Goal: Navigation & Orientation: Find specific page/section

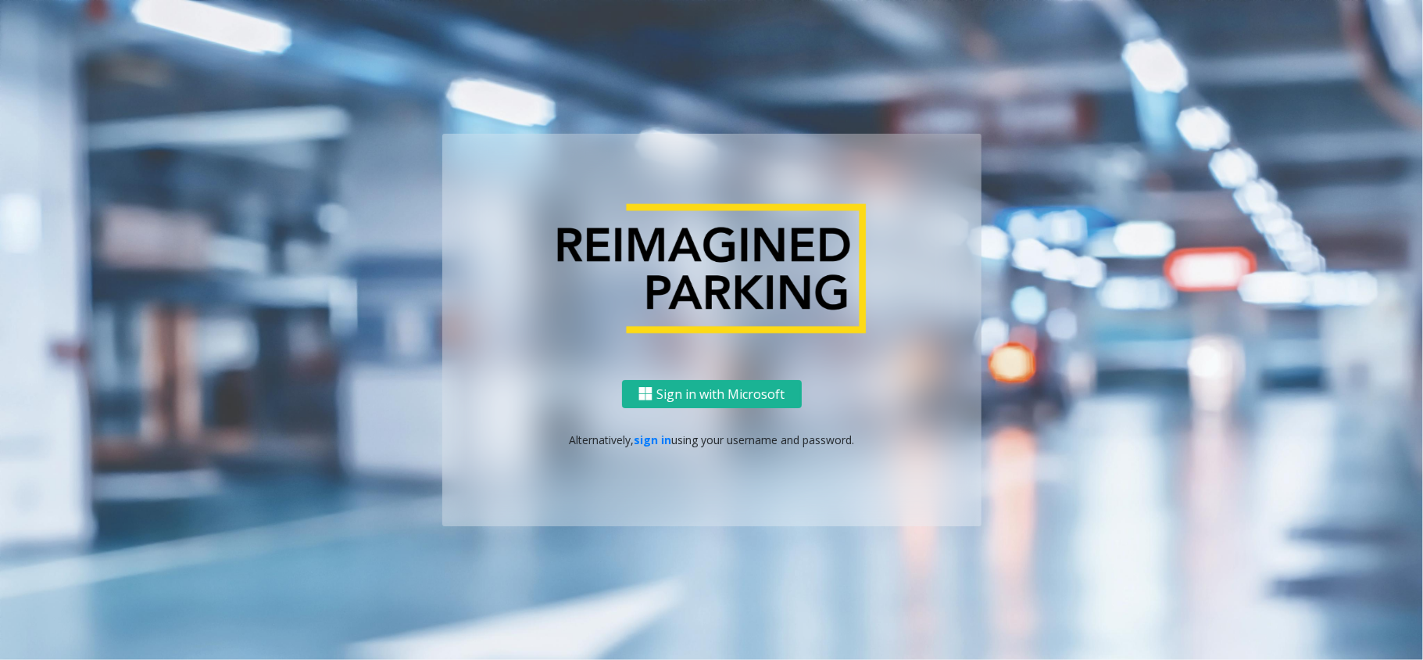
click at [658, 427] on div "Sign in with Microsoft Alternatively, sign in using your username and password." at bounding box center [711, 453] width 539 height 147
click at [658, 435] on link "sign in" at bounding box center [653, 439] width 38 height 15
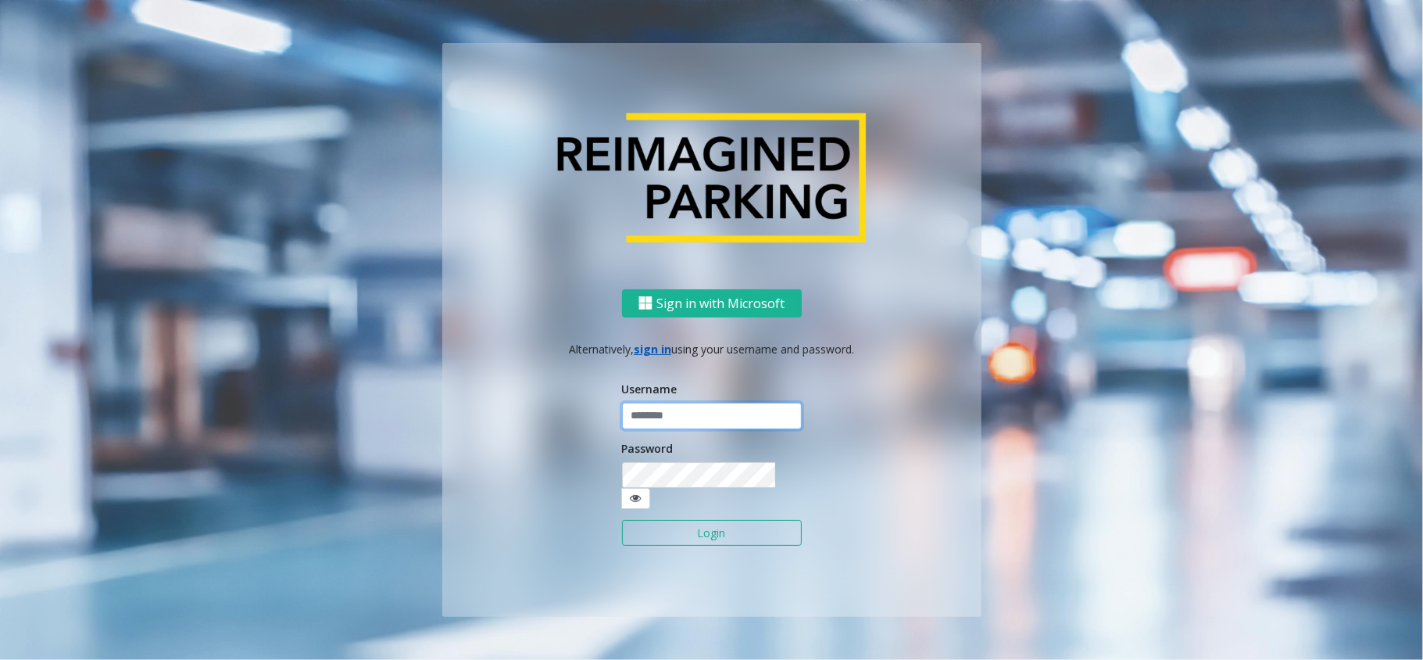
click at [685, 417] on input "text" at bounding box center [712, 416] width 180 height 27
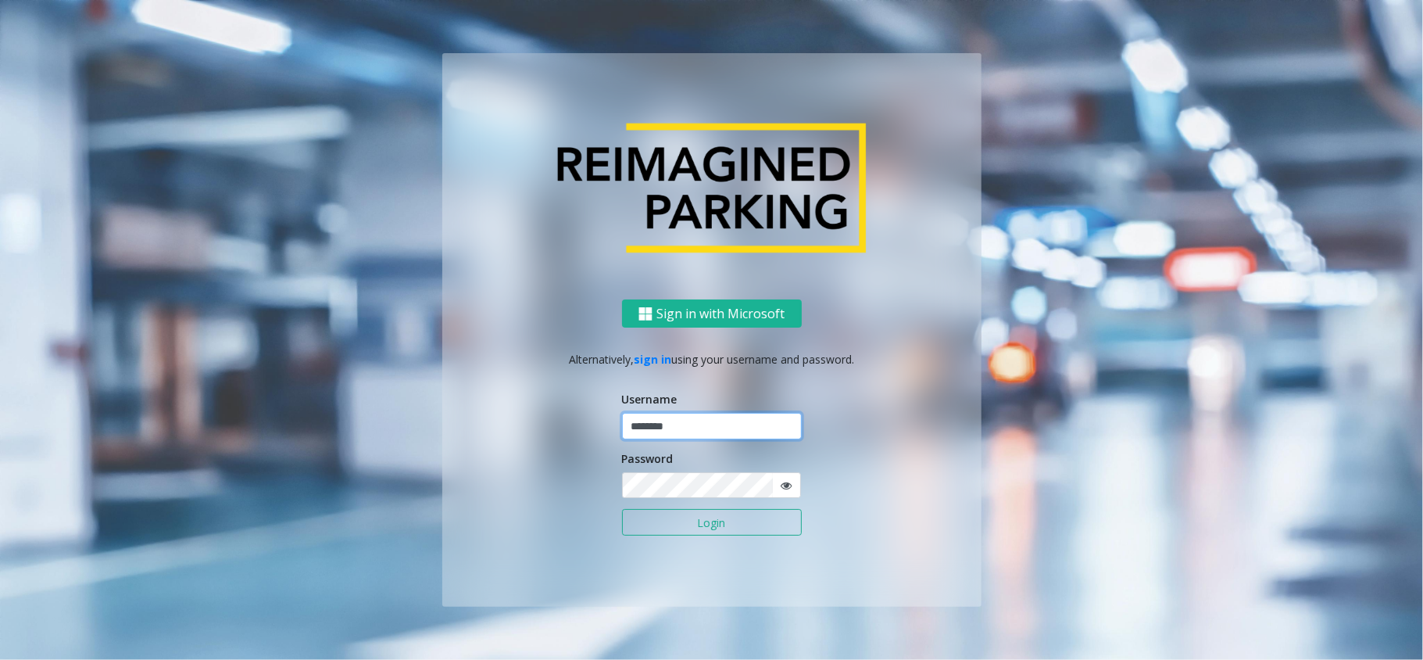
type input "********"
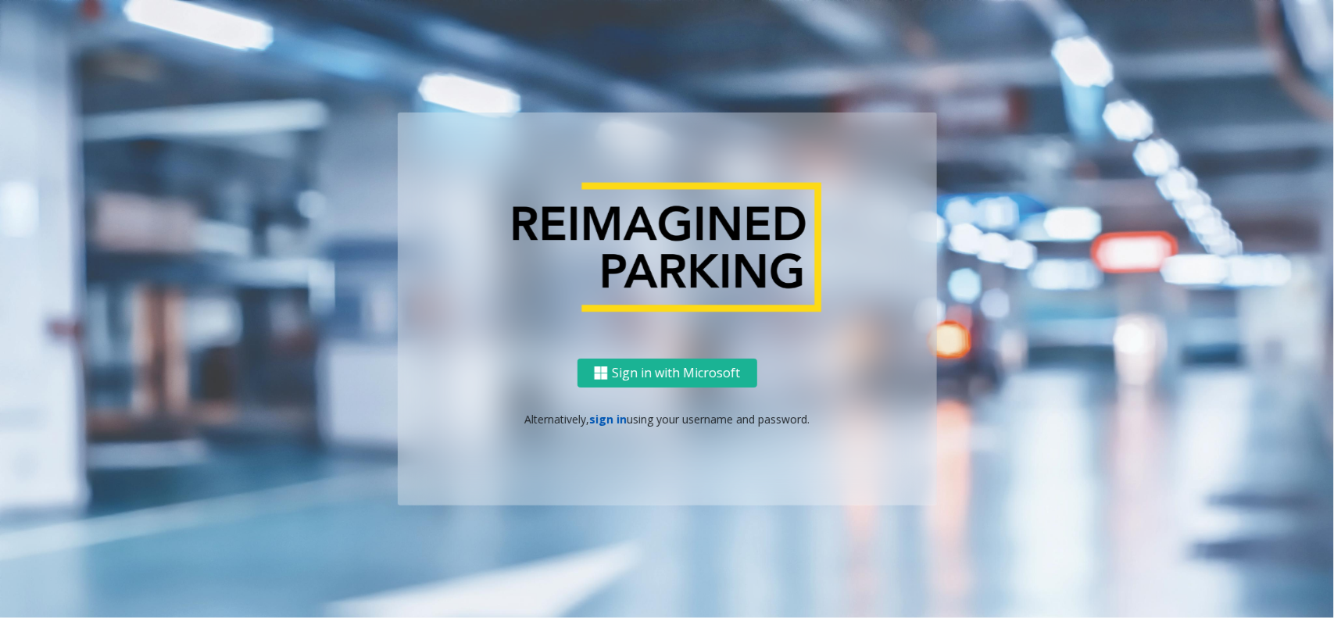
click at [614, 417] on link "sign in" at bounding box center [608, 419] width 38 height 15
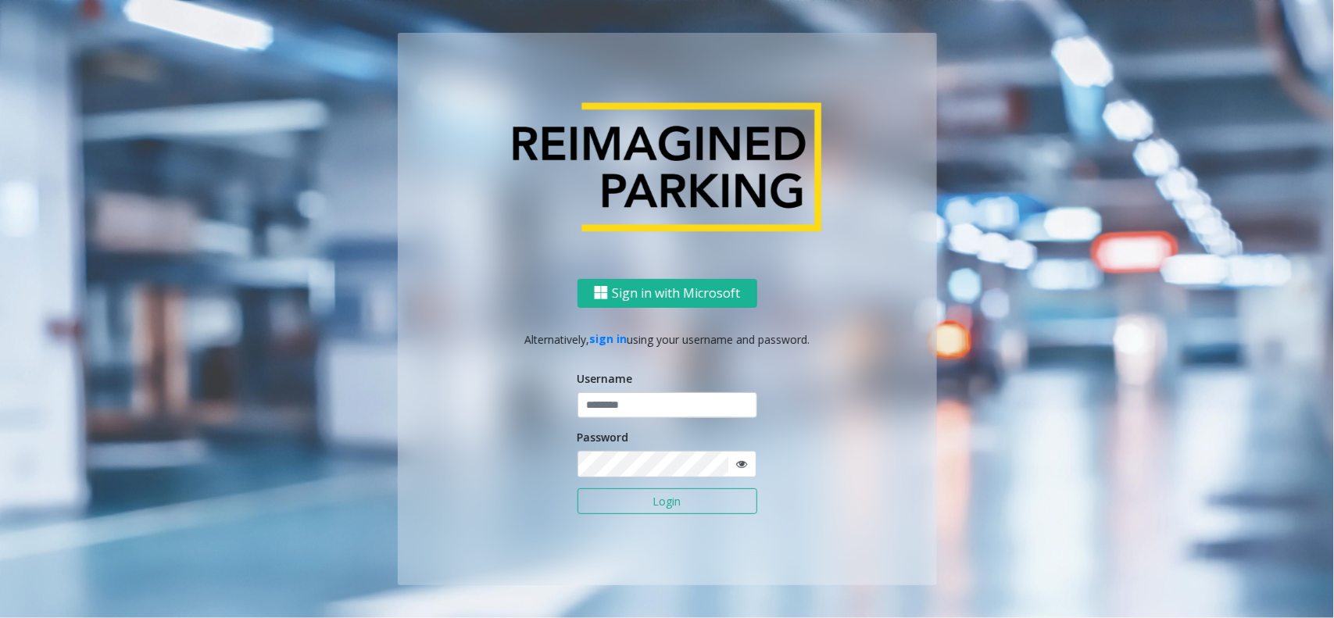
click at [642, 389] on div "Username" at bounding box center [668, 394] width 180 height 48
click at [639, 393] on input "text" at bounding box center [668, 405] width 180 height 27
type input "********"
click at [578, 488] on button "Login" at bounding box center [668, 501] width 180 height 27
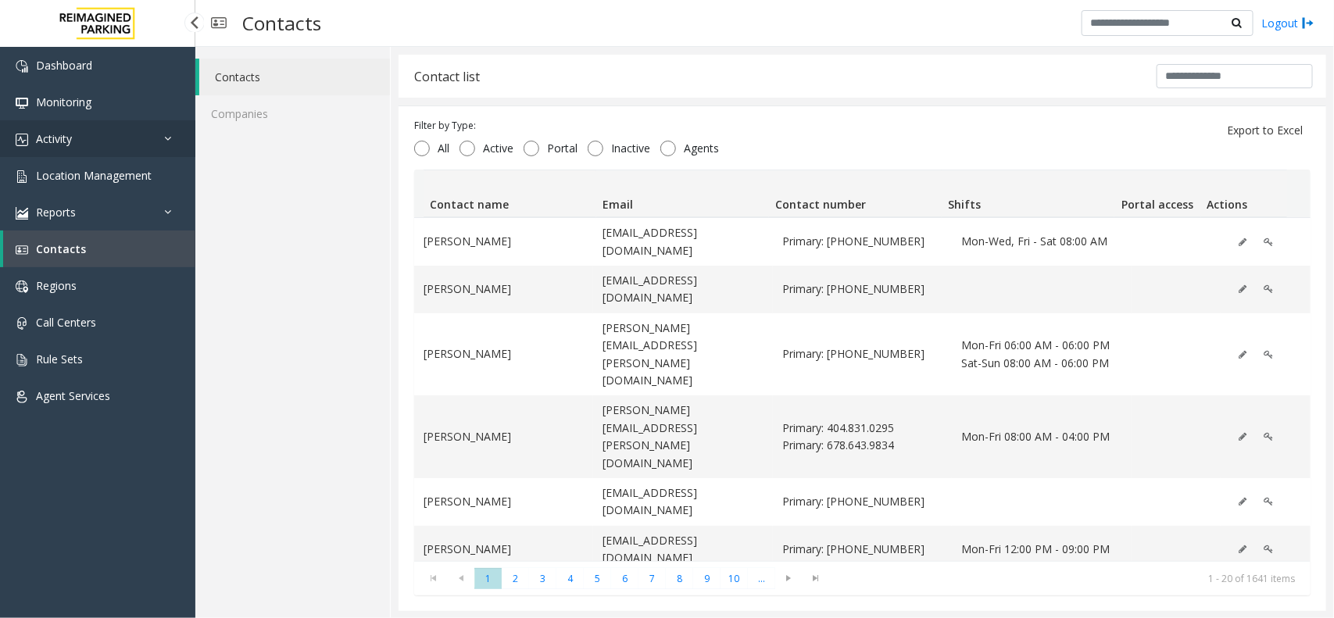
click at [141, 156] on ul "Dashboard Monitoring Activity Daily Activity Lane Activity Agent Activity Quali…" at bounding box center [97, 230] width 195 height 367
click at [139, 160] on link "Location Management" at bounding box center [97, 175] width 195 height 37
click at [137, 164] on link "Location Management" at bounding box center [97, 175] width 195 height 37
